Goal: Transaction & Acquisition: Purchase product/service

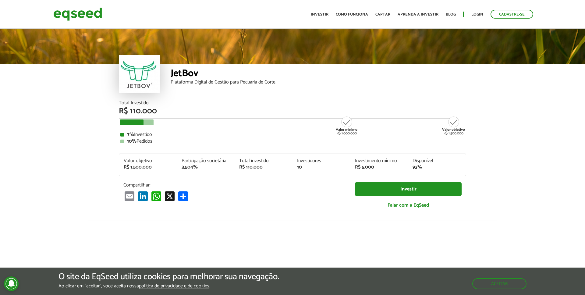
scroll to position [750, 0]
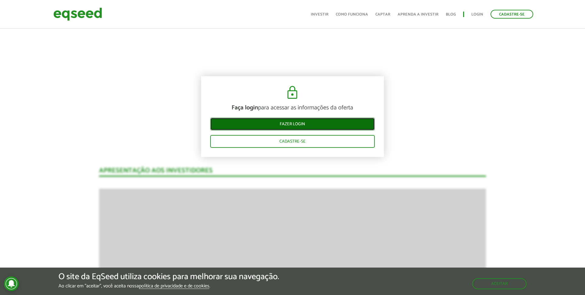
click at [305, 125] on link "Fazer login" at bounding box center [292, 124] width 165 height 13
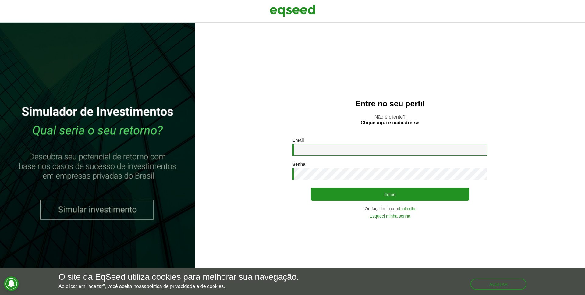
click at [319, 148] on input "Email *" at bounding box center [390, 150] width 195 height 12
type input "**********"
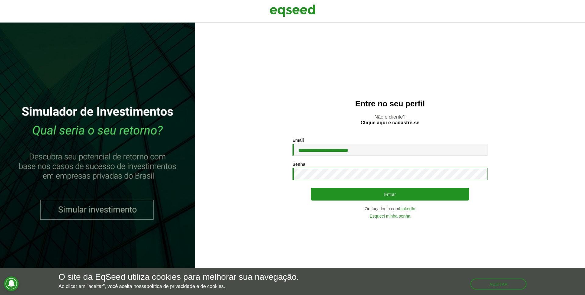
click at [311, 188] on button "Entrar" at bounding box center [390, 194] width 158 height 13
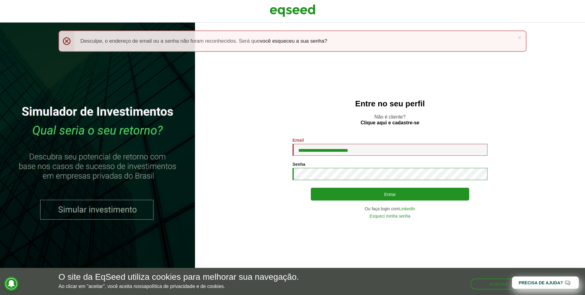
click at [311, 188] on button "Entrar" at bounding box center [390, 194] width 158 height 13
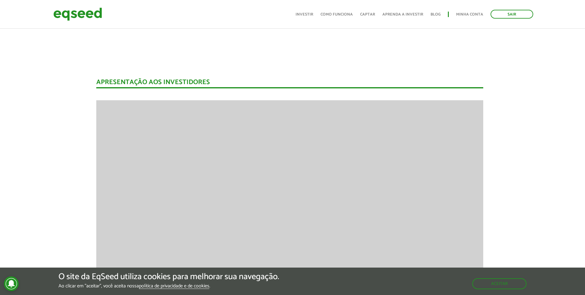
scroll to position [745, 5]
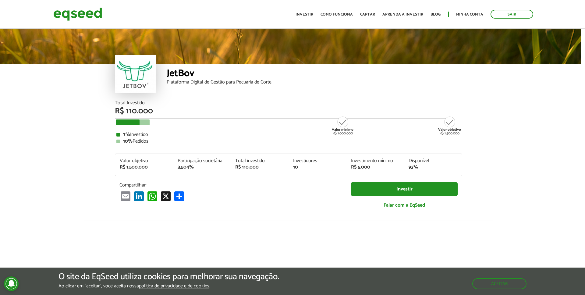
scroll to position [0, 2]
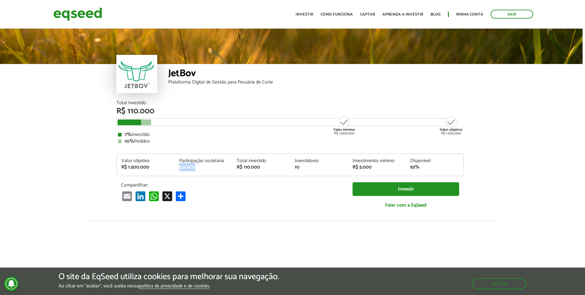
drag, startPoint x: 195, startPoint y: 167, endPoint x: 212, endPoint y: 168, distance: 17.4
click at [212, 168] on div "Participação societária 3,504%" at bounding box center [204, 163] width 58 height 11
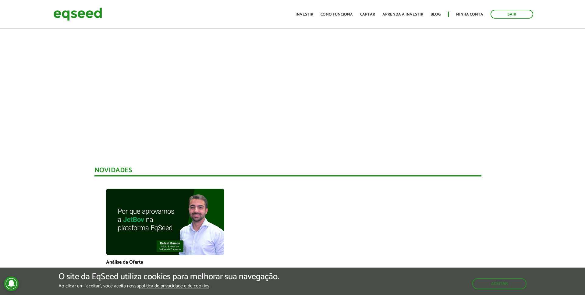
scroll to position [0, 5]
